Goal: Navigation & Orientation: Find specific page/section

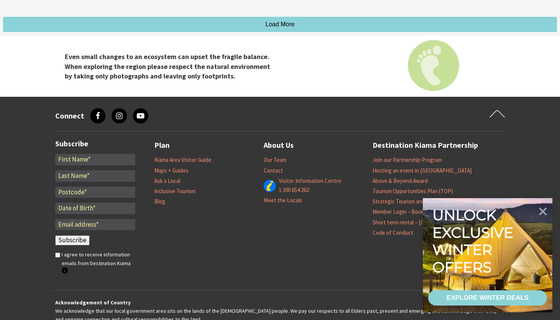
scroll to position [2605, 0]
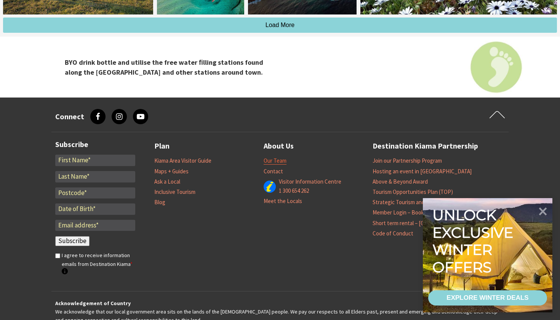
click at [280, 157] on link "Our Team" at bounding box center [275, 161] width 23 height 8
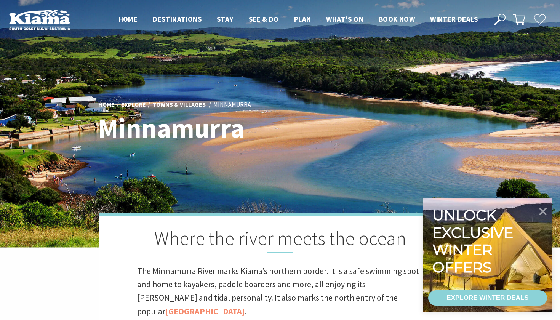
scroll to position [0, 0]
click at [8, 24] on header "Open Nav Close Nav Home Destinations Towns & Villages Kiama Gerringong Gerroa J…" at bounding box center [280, 19] width 560 height 39
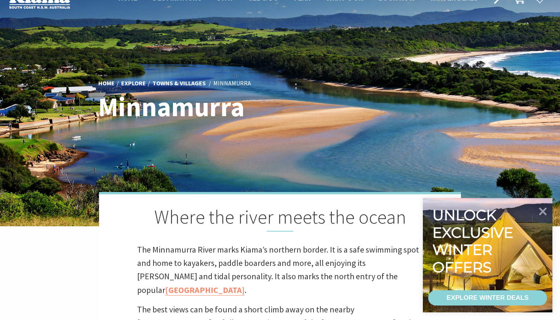
scroll to position [22, 0]
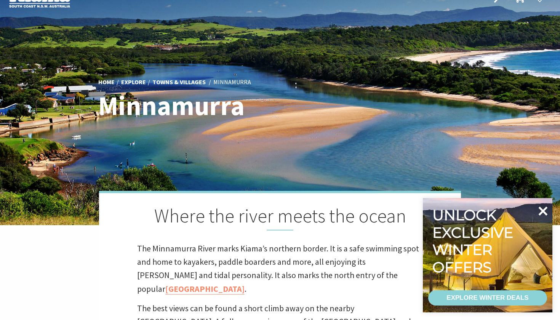
click at [545, 211] on icon at bounding box center [543, 211] width 18 height 18
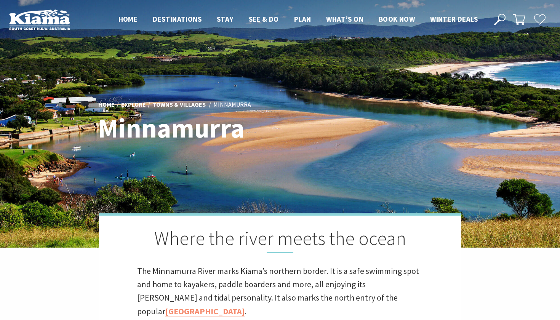
scroll to position [0, 0]
click at [14, 30] on img at bounding box center [39, 19] width 61 height 21
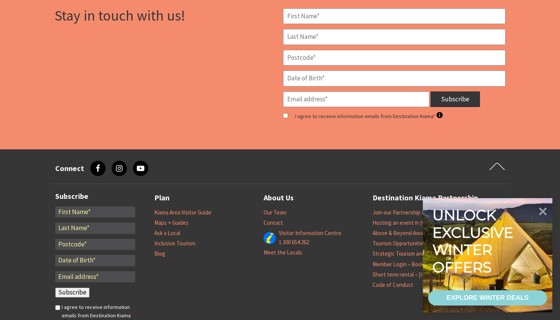
scroll to position [727, 0]
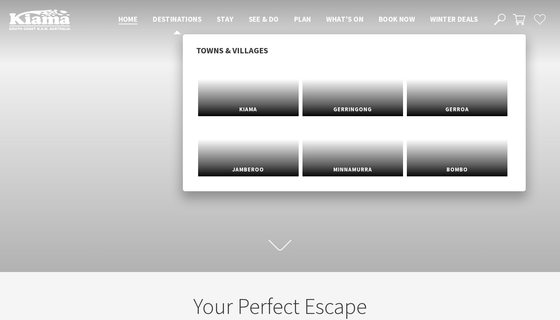
scroll to position [115, 554]
